Goal: Contribute content: Add original content to the website for others to see

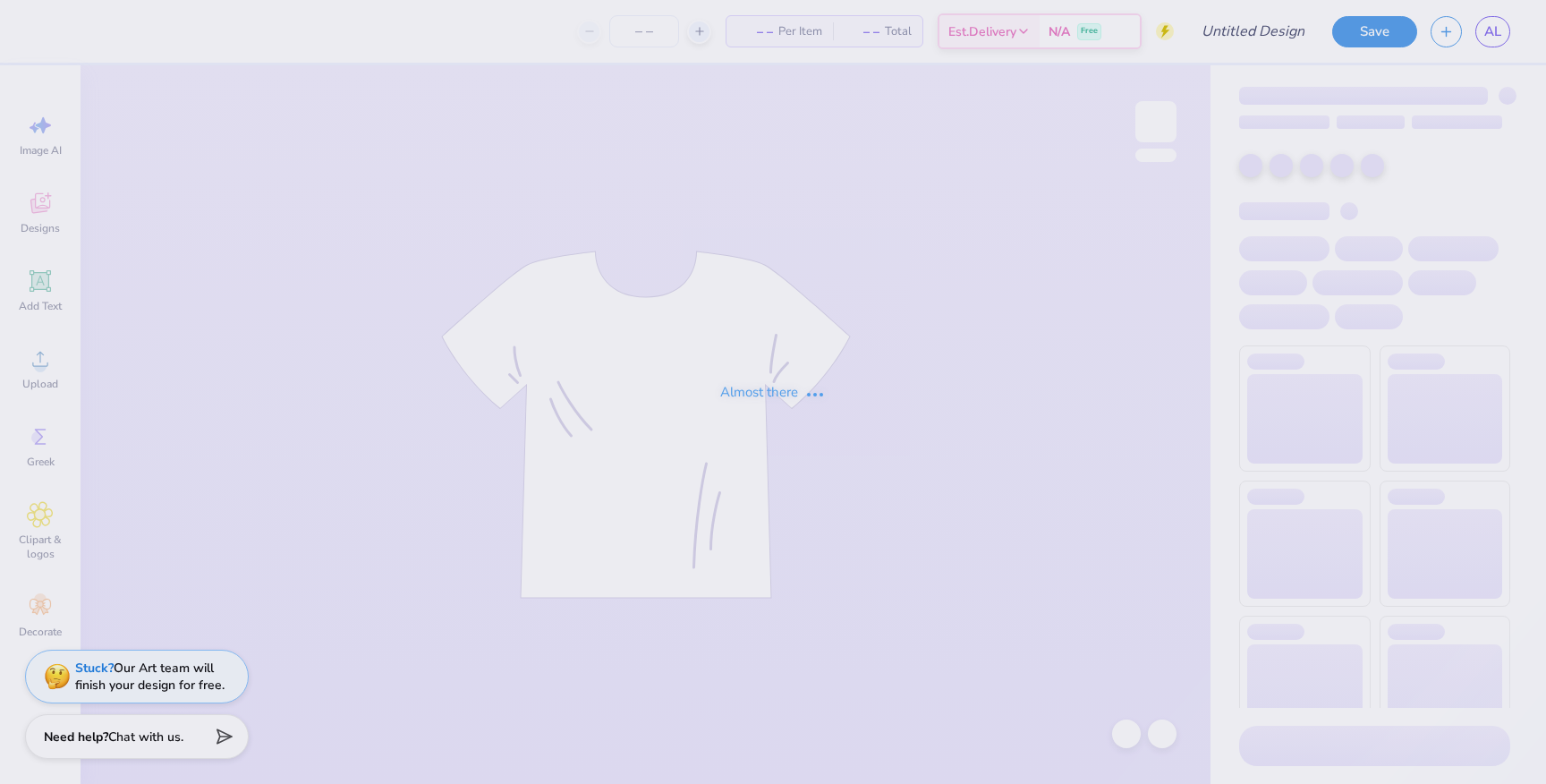
type input "KKG Parent's formal '25"
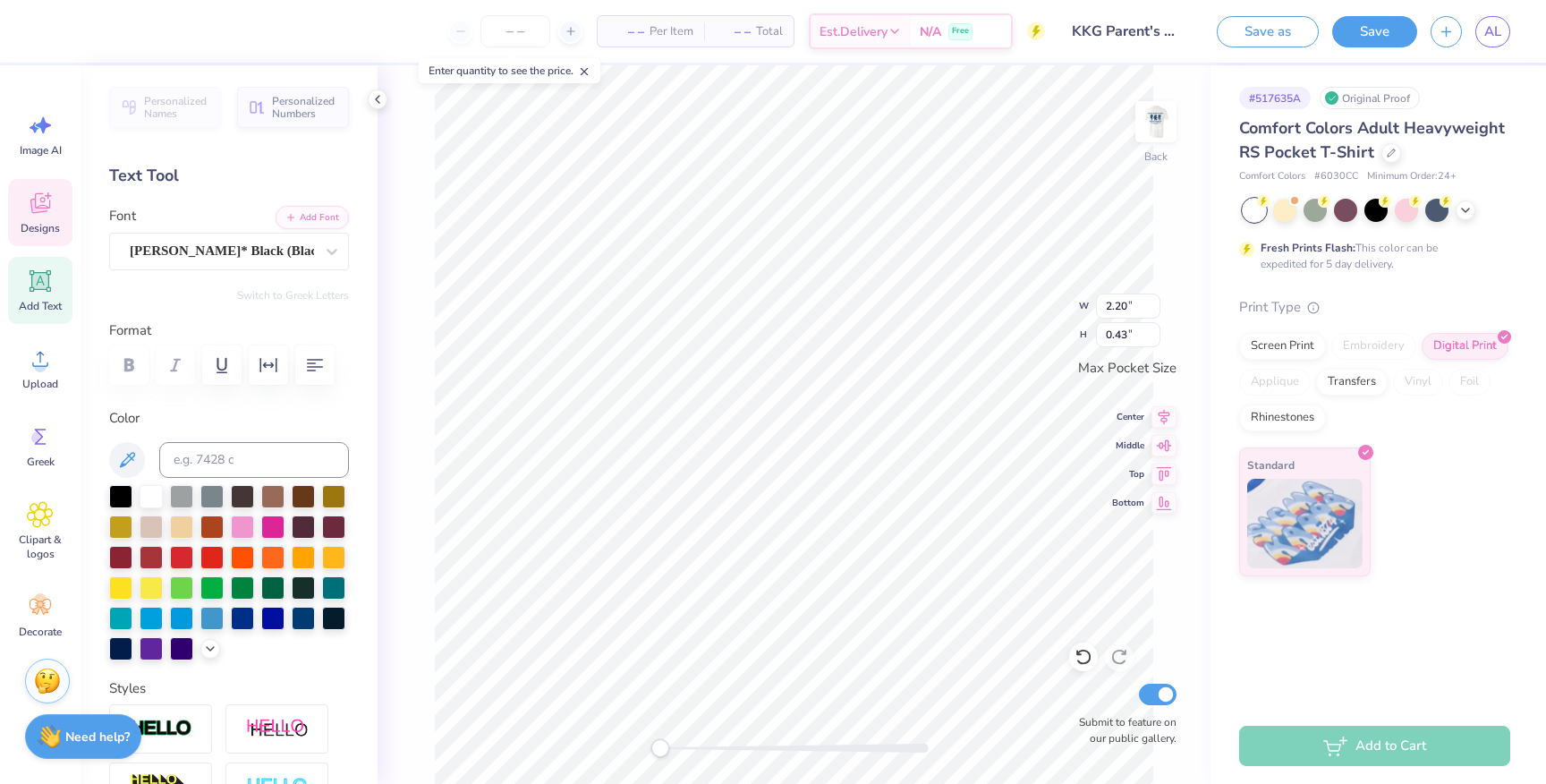
type textarea "UVA"
type input "2.01"
type input "2.88"
type input "2.01"
type input "2.88"
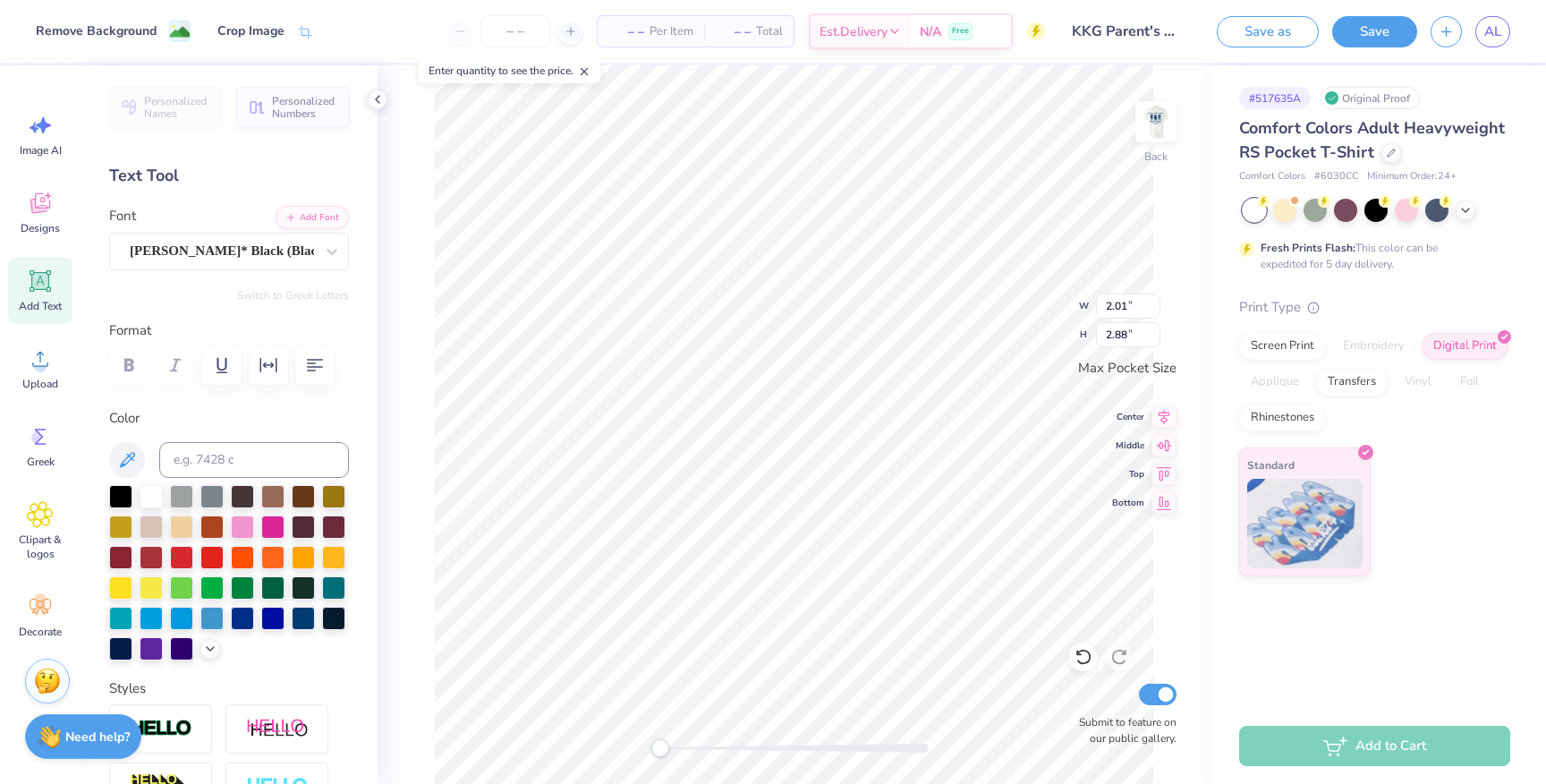
type input "1.36"
type input "0.44"
click at [673, 749] on div at bounding box center [794, 747] width 269 height 9
type input "0.44"
click at [594, 748] on div "Back Submit to feature on our public gallery." at bounding box center [794, 424] width 833 height 718
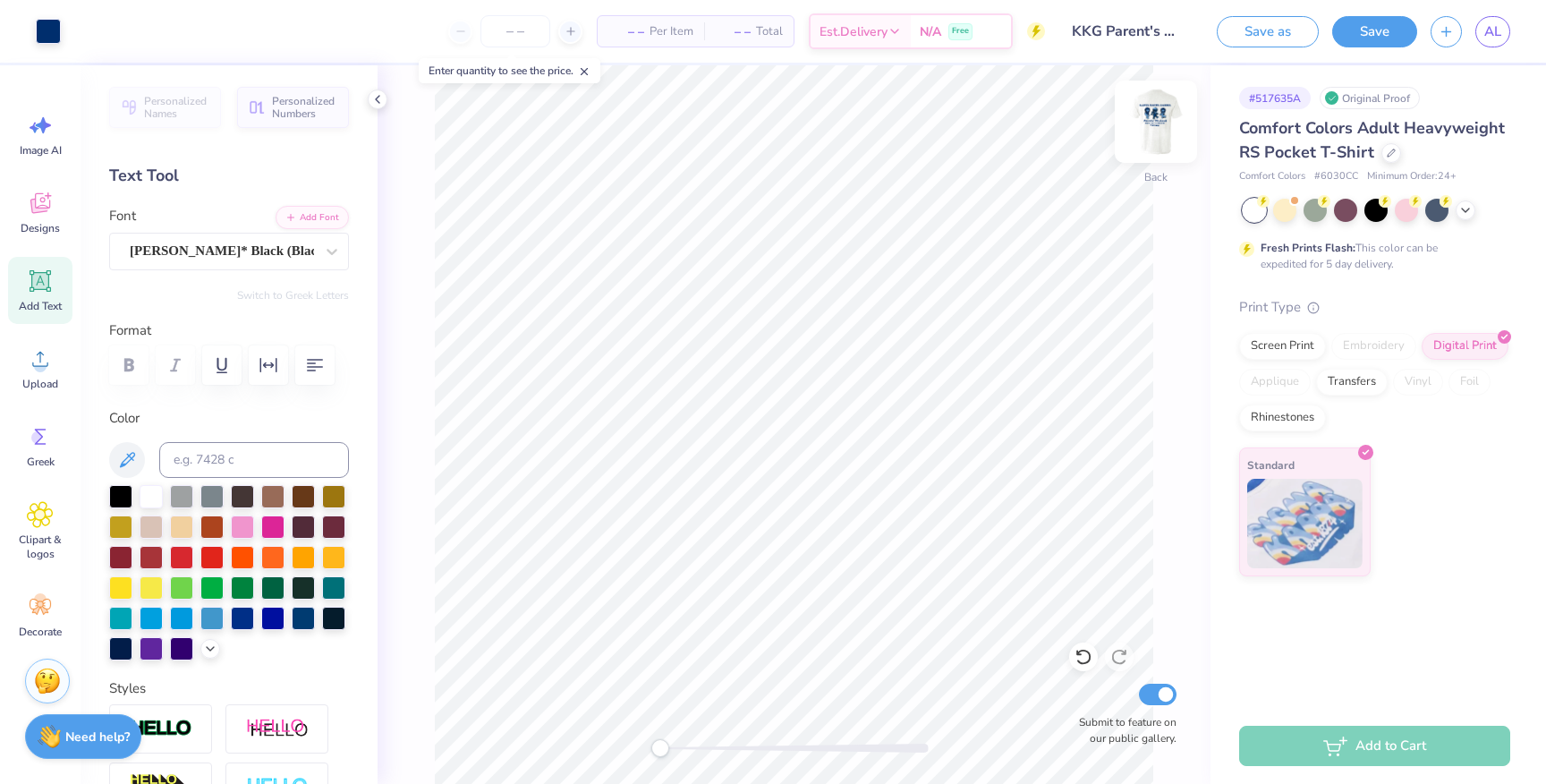
click at [1158, 117] on img at bounding box center [1156, 121] width 72 height 72
type textarea "Parents Weekend"
click at [1154, 115] on img at bounding box center [1156, 121] width 72 height 72
click at [661, 752] on div "Accessibility label" at bounding box center [661, 747] width 17 height 17
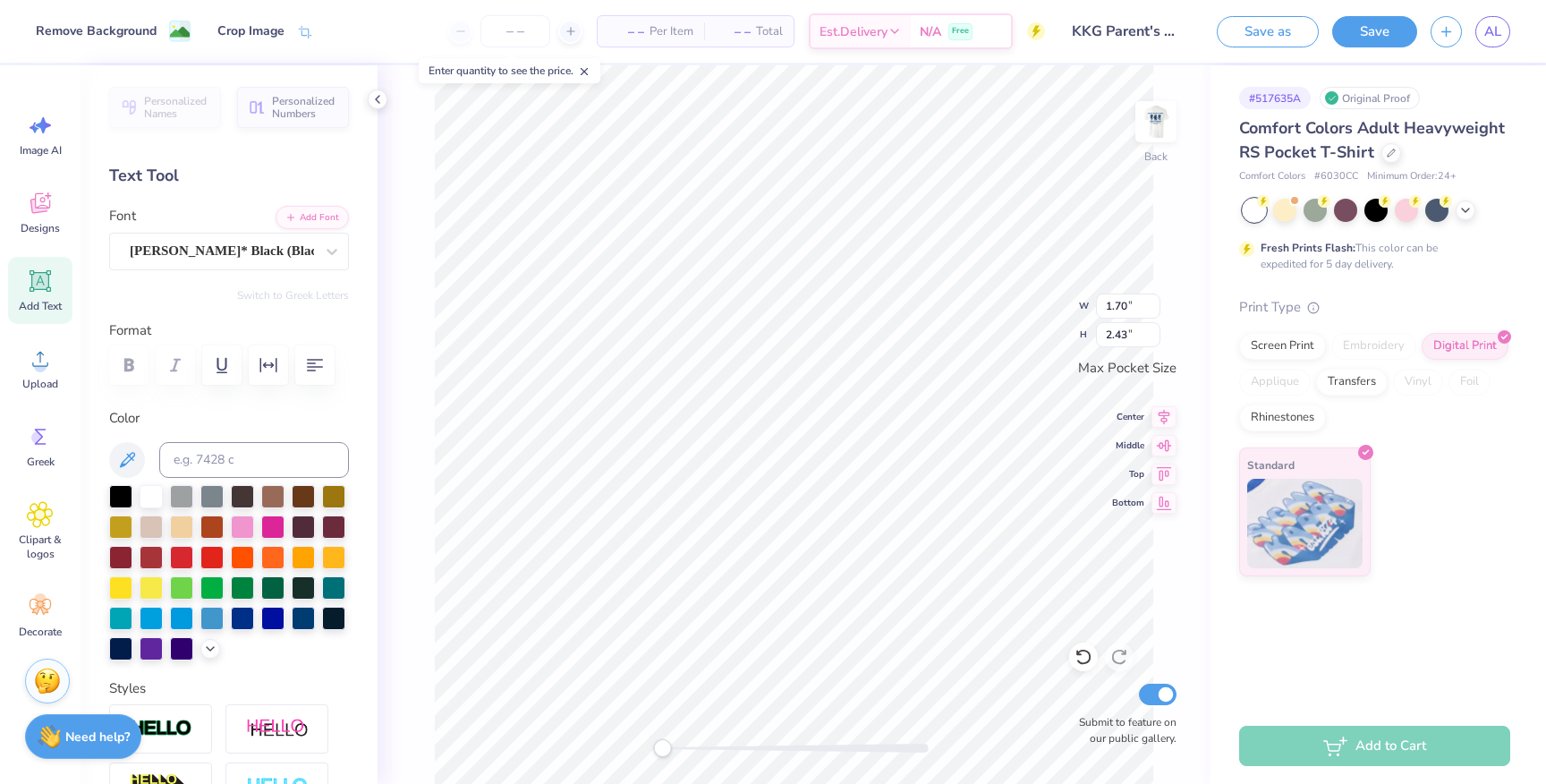
type input "2.15"
type input "3.07"
